Goal: Information Seeking & Learning: Learn about a topic

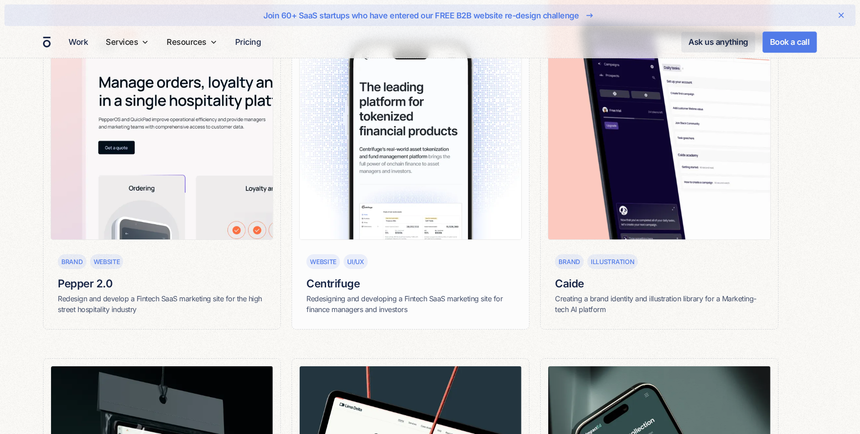
scroll to position [652, 0]
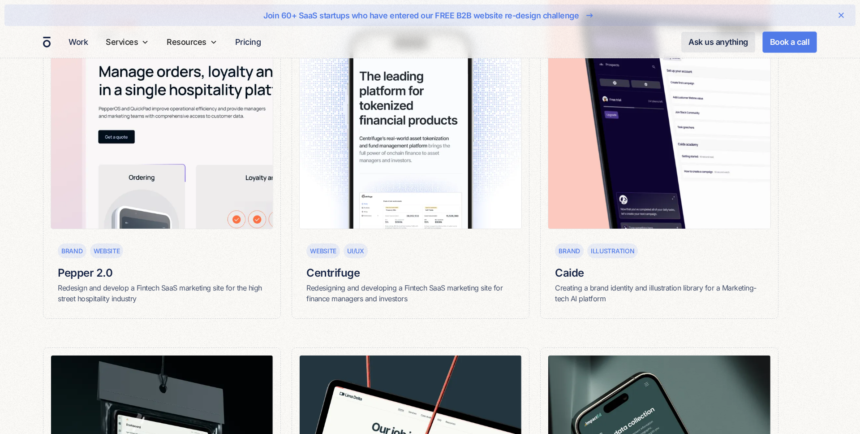
click at [282, 318] on div "CRO Website Parsel Design and develop a landing page [DATE] for a logistics and…" at bounding box center [430, 327] width 774 height 1465
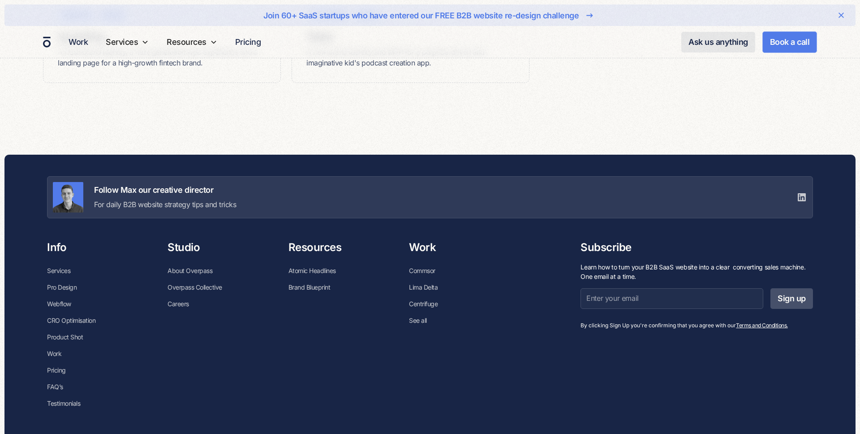
scroll to position [1632, 0]
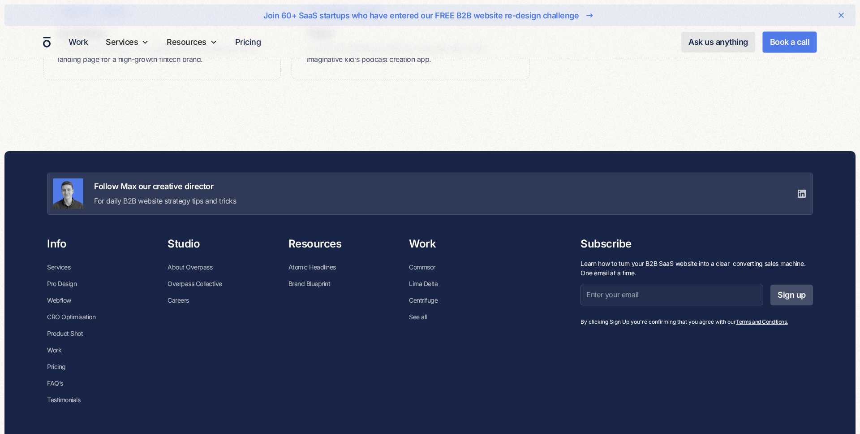
click at [456, 58] on div "Join 60+ SaaS startups who have entered our FREE B2B website re-design challeng…" at bounding box center [430, 29] width 860 height 58
